Goal: Transaction & Acquisition: Book appointment/travel/reservation

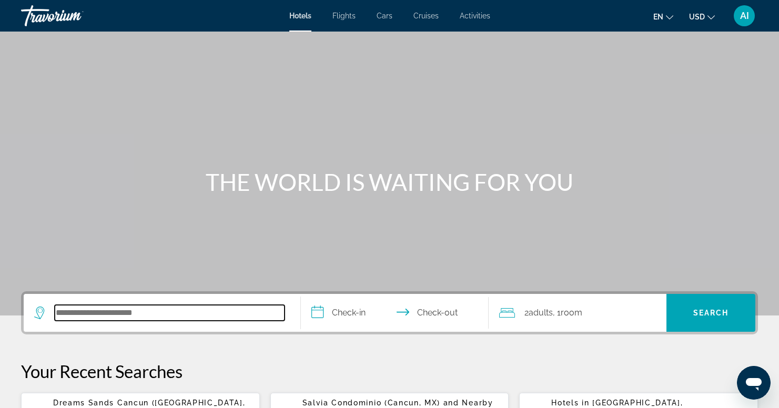
click at [83, 311] on input "Search hotel destination" at bounding box center [170, 313] width 230 height 16
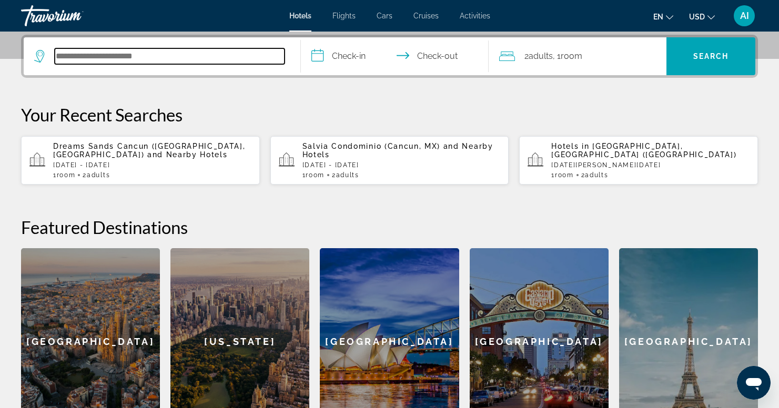
scroll to position [257, 0]
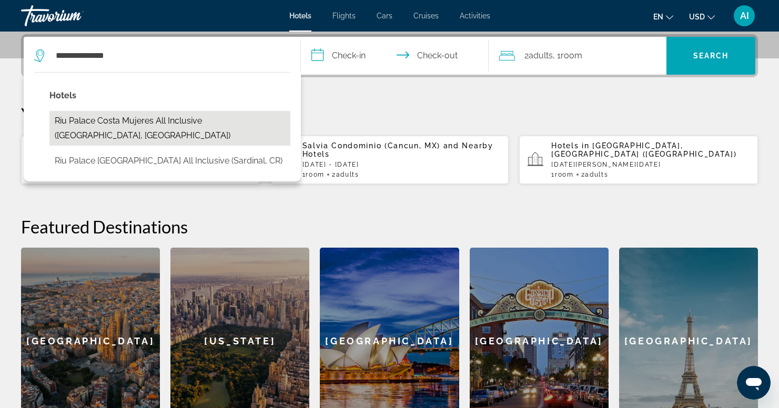
click at [187, 116] on button "Riu Palace Costa Mujeres All Inclusive ([GEOGRAPHIC_DATA], [GEOGRAPHIC_DATA])" at bounding box center [169, 128] width 241 height 35
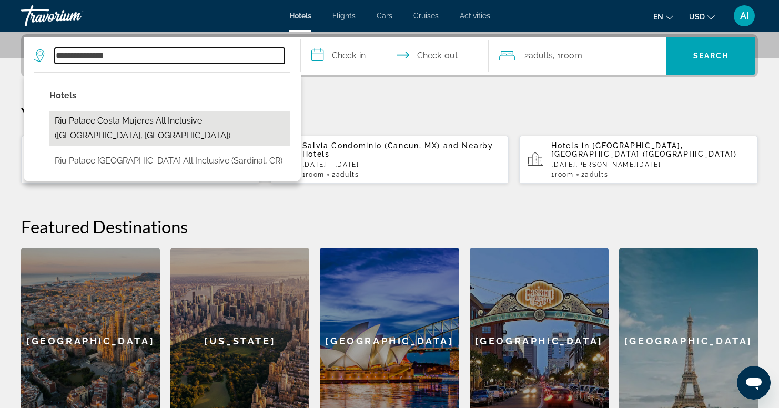
type input "**********"
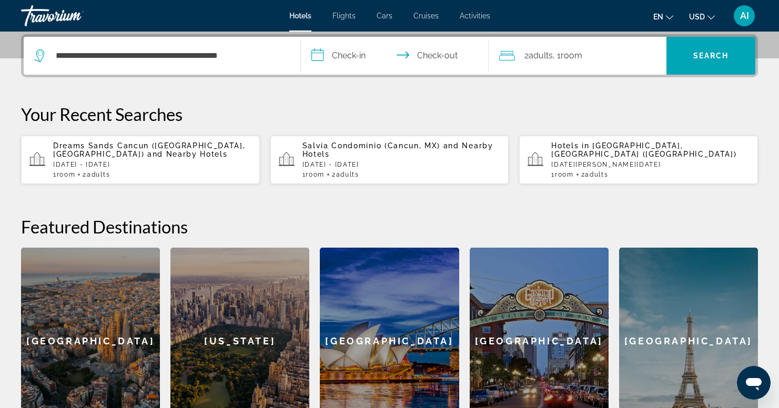
click at [349, 53] on input "**********" at bounding box center [397, 57] width 192 height 41
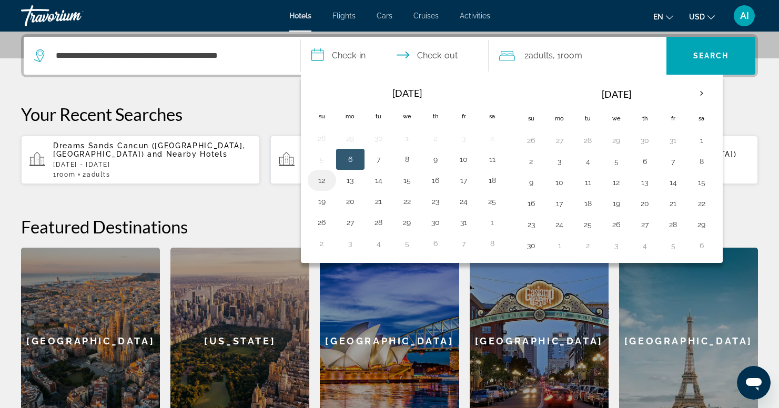
click at [320, 179] on button "12" at bounding box center [321, 180] width 17 height 15
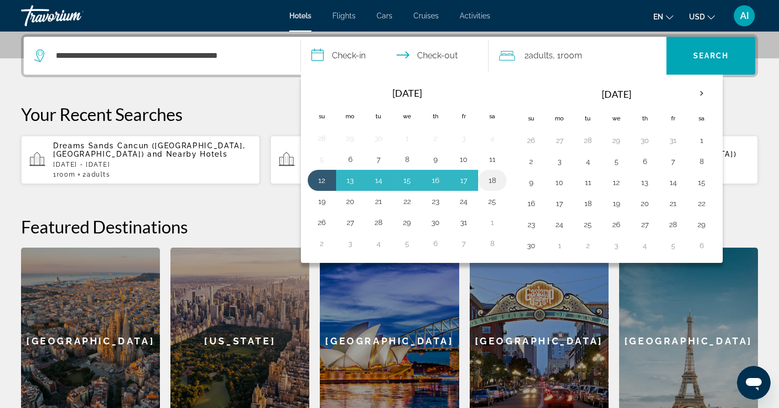
click at [496, 179] on button "18" at bounding box center [492, 180] width 17 height 15
type input "**********"
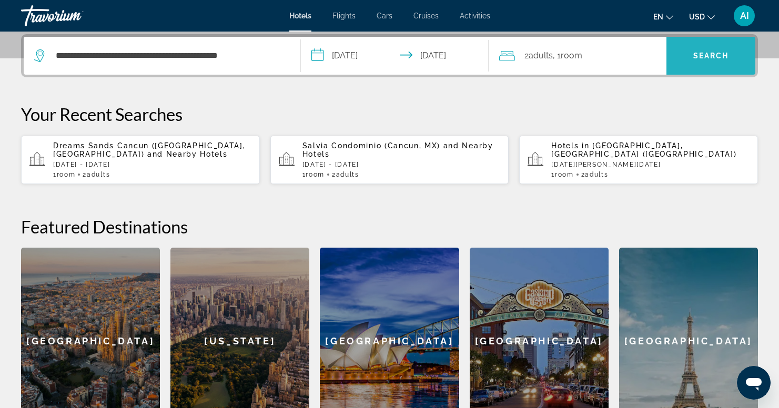
click at [709, 52] on span "Search" at bounding box center [711, 56] width 36 height 8
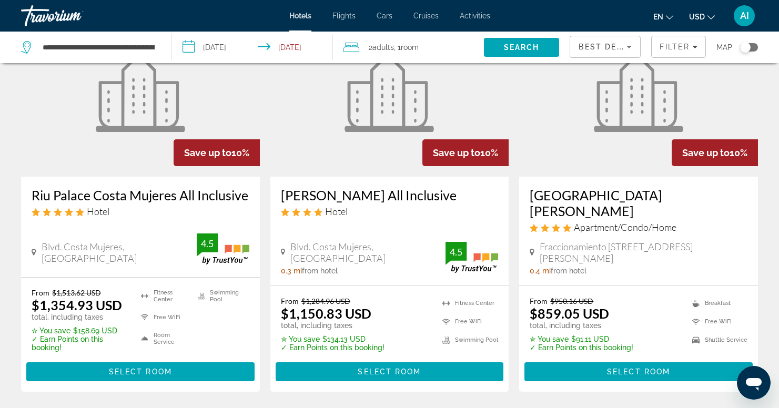
scroll to position [94, 0]
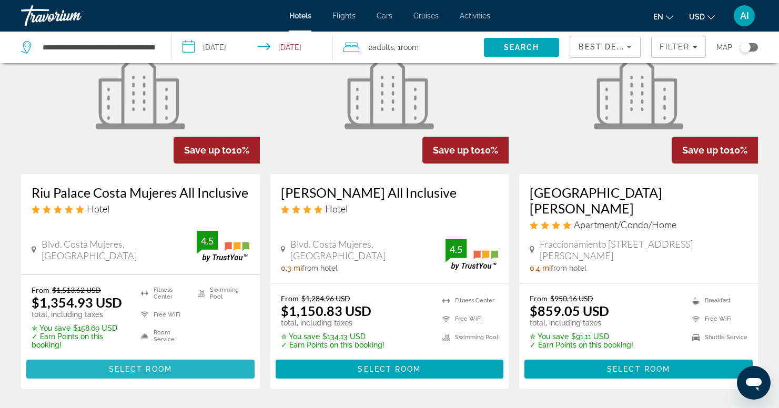
click at [143, 365] on span "Select Room" at bounding box center [140, 369] width 63 height 8
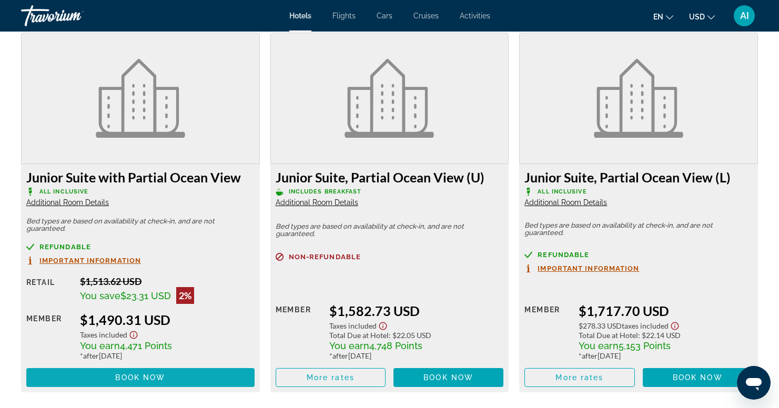
scroll to position [1837, 0]
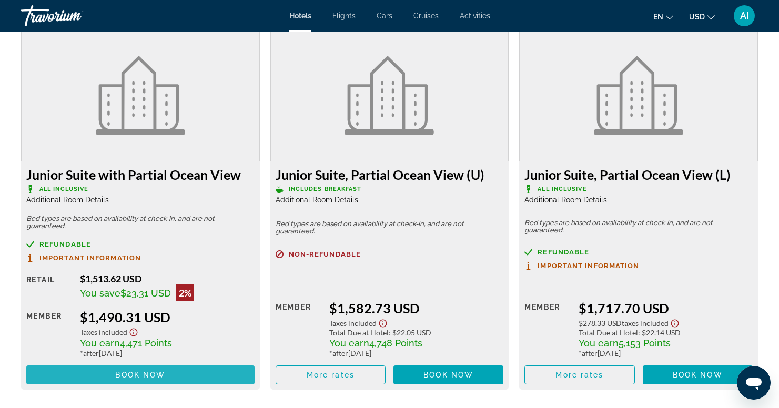
click at [145, 371] on span "Book now" at bounding box center [140, 375] width 50 height 8
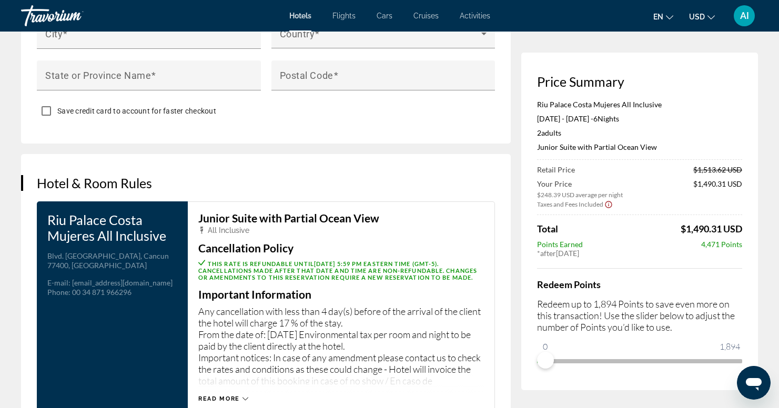
scroll to position [1361, 0]
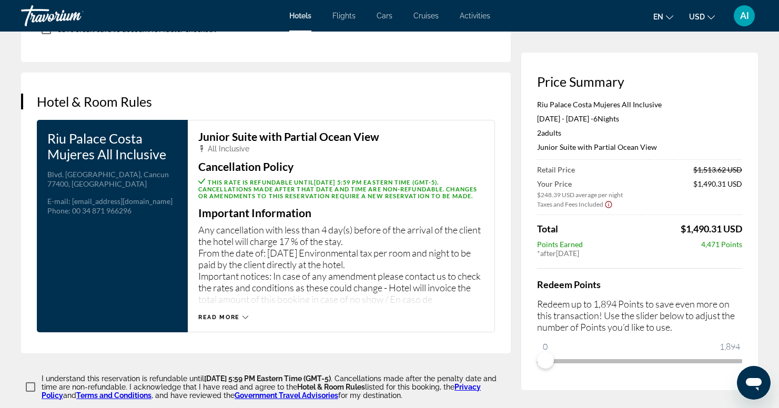
click at [242, 318] on icon "Main content" at bounding box center [245, 317] width 6 height 6
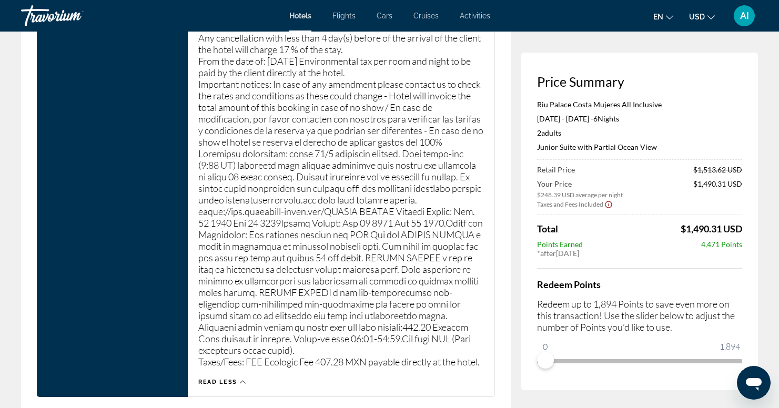
scroll to position [1341, 0]
